Goal: Transaction & Acquisition: Download file/media

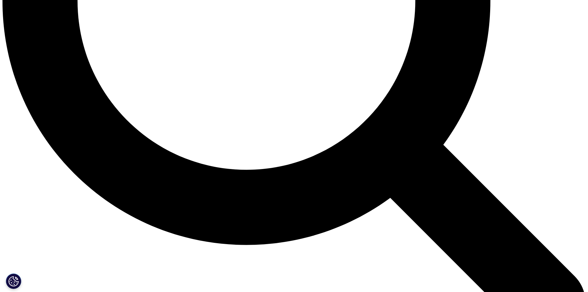
scroll to position [926, 0]
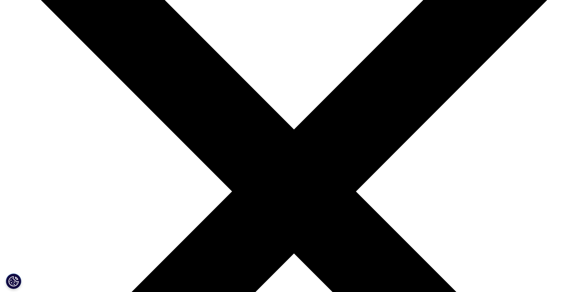
scroll to position [123, 0]
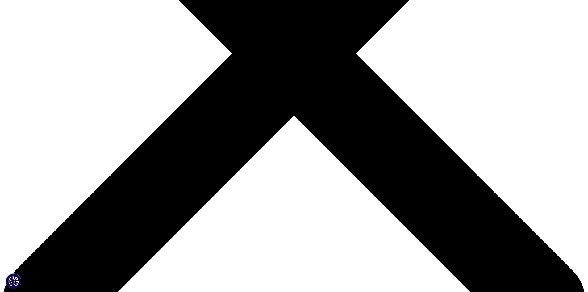
scroll to position [56, 364]
